Goal: Task Accomplishment & Management: Manage account settings

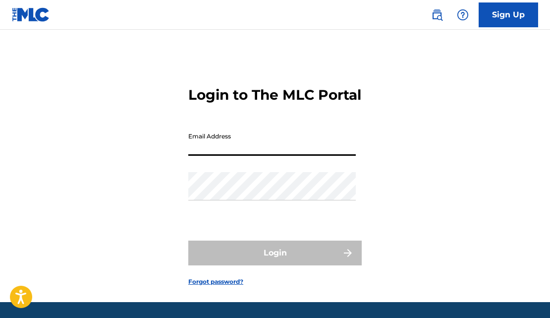
type input "[EMAIL_ADDRESS][DOMAIN_NAME]"
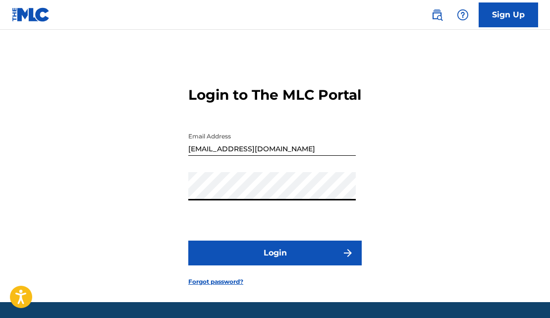
click at [253, 262] on button "Login" at bounding box center [275, 252] width 174 height 25
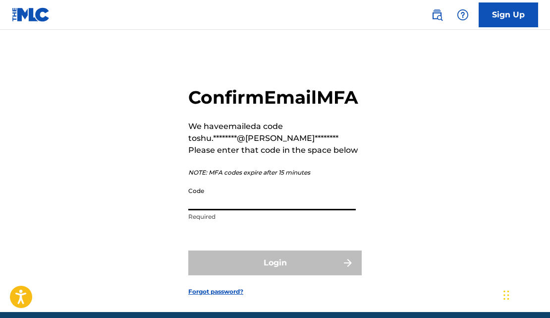
click at [218, 210] on input "Code" at bounding box center [272, 196] width 168 height 28
paste input "727268"
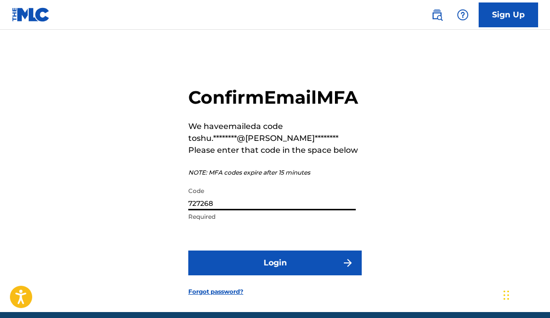
type input "727268"
click at [269, 275] on button "Login" at bounding box center [275, 262] width 174 height 25
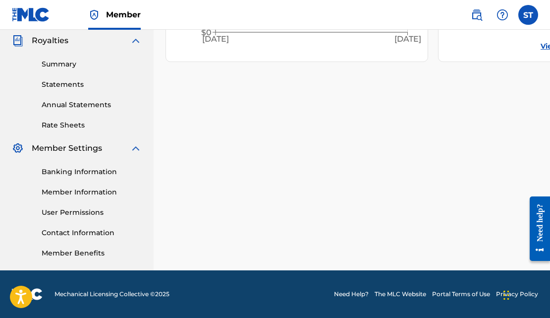
scroll to position [297, 0]
click at [95, 172] on link "Banking Information" at bounding box center [92, 172] width 100 height 10
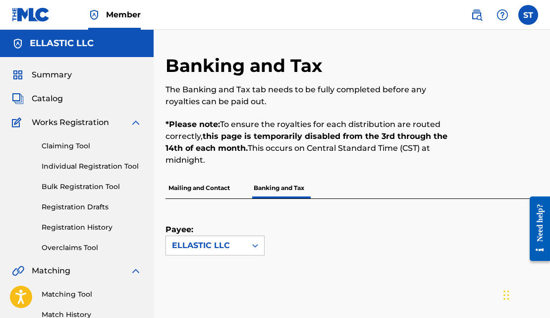
click at [42, 79] on span "Summary" at bounding box center [52, 75] width 40 height 12
